Goal: Task Accomplishment & Management: Manage account settings

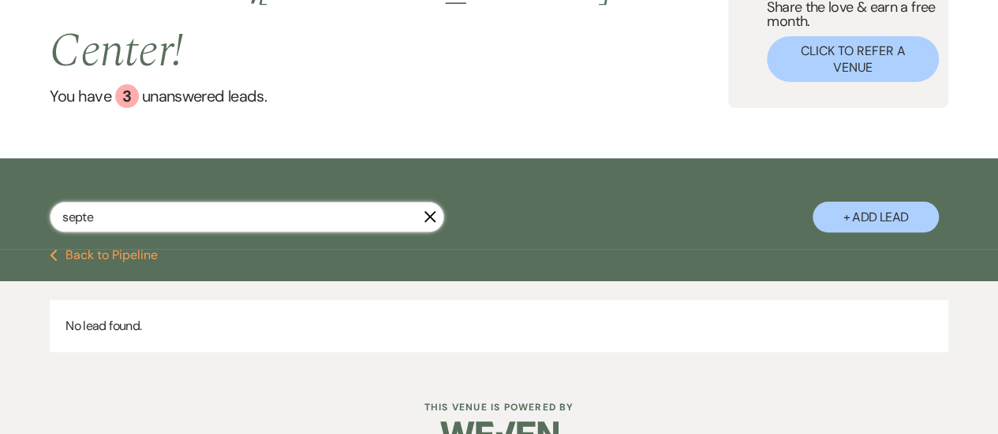
drag, startPoint x: 138, startPoint y: 179, endPoint x: 68, endPoint y: 173, distance: 70.4
click at [68, 202] on input "septe" at bounding box center [247, 217] width 394 height 31
type input "s"
click at [100, 249] on button "Previous Back to Pipeline" at bounding box center [104, 255] width 108 height 13
click at [107, 249] on button "Previous Back to Pipeline" at bounding box center [104, 255] width 108 height 13
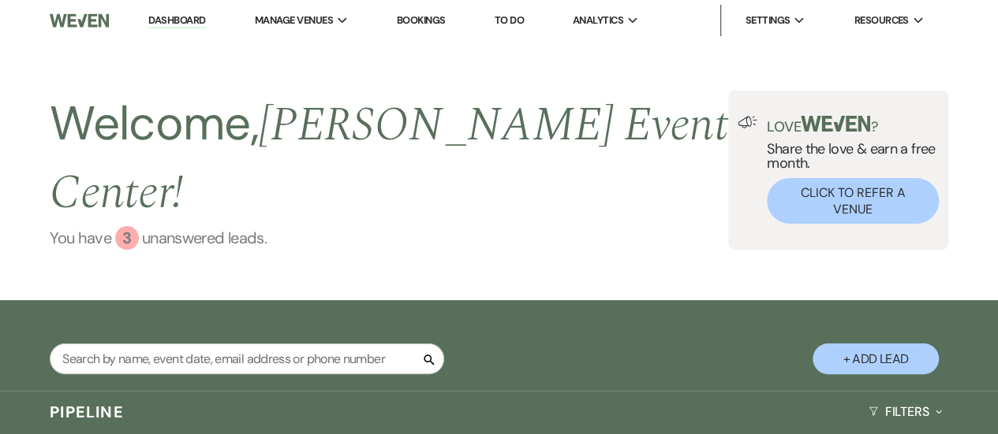
click at [164, 226] on link "You have 3 unanswered lead s ." at bounding box center [389, 238] width 678 height 24
